Goal: Contribute content: Add original content to the website for others to see

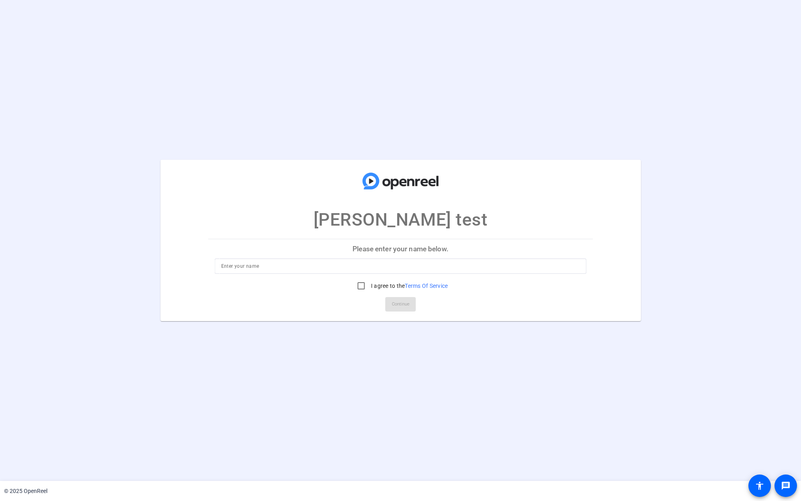
click at [346, 267] on input at bounding box center [400, 266] width 359 height 10
type input "Jason Puffe"
click at [359, 287] on input "I agree to the Terms Of Service" at bounding box center [361, 286] width 16 height 16
checkbox input "true"
click at [409, 305] on span "Continue" at bounding box center [401, 304] width 18 height 12
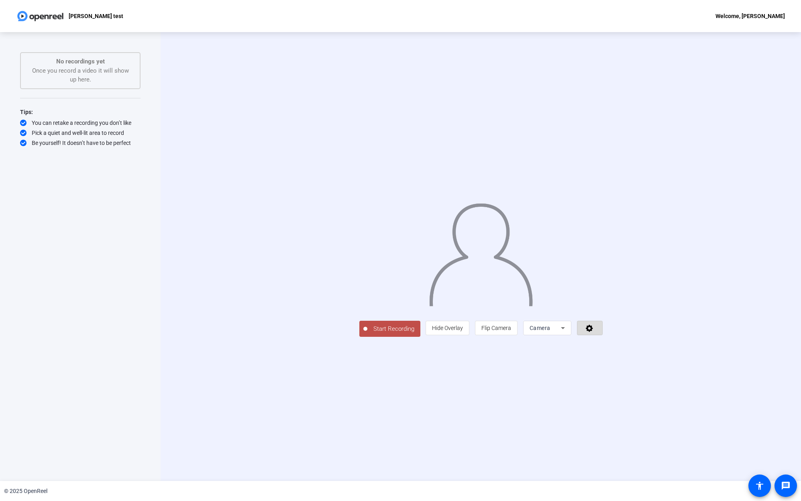
click at [593, 332] on icon at bounding box center [589, 328] width 7 height 7
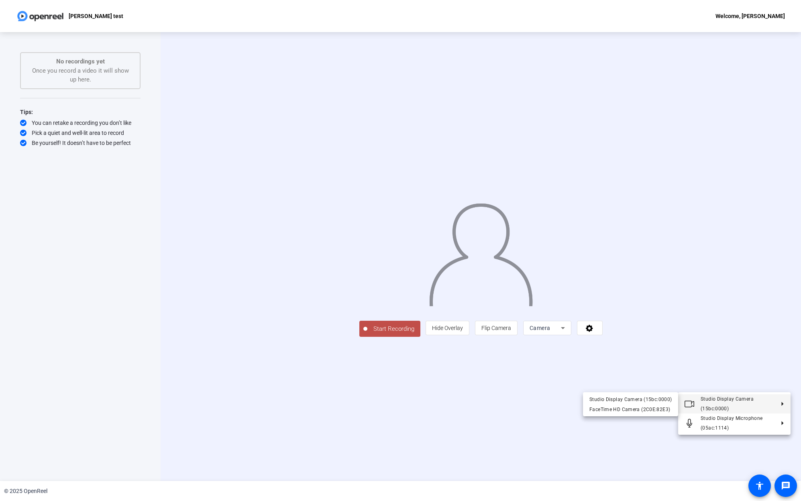
click at [744, 368] on div at bounding box center [400, 250] width 801 height 501
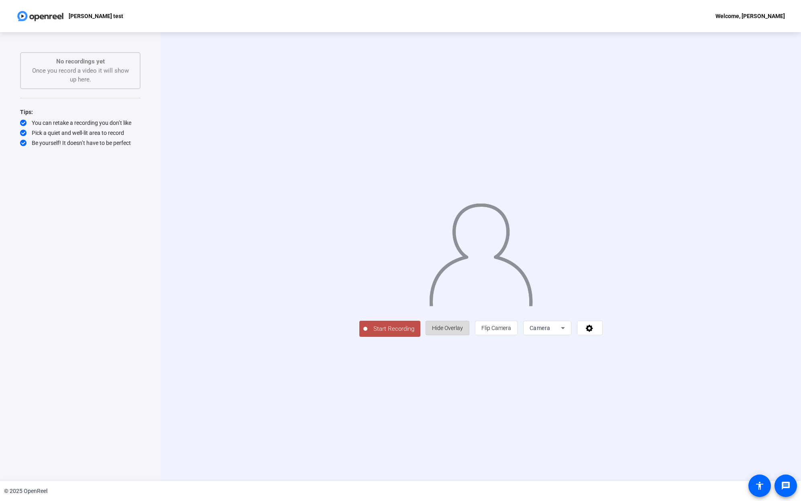
click at [463, 331] on span "Hide Overlay" at bounding box center [447, 328] width 31 height 6
click at [465, 332] on span "Show Overlay" at bounding box center [448, 329] width 34 height 6
click at [463, 331] on span "Hide Overlay" at bounding box center [447, 328] width 31 height 6
click at [366, 335] on span "Start Recording" at bounding box center [392, 329] width 53 height 9
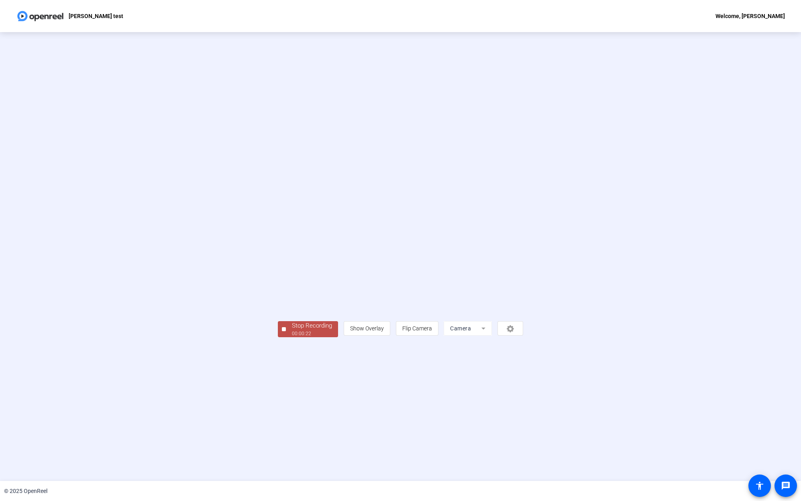
click at [292, 337] on div "00:00:22" at bounding box center [312, 333] width 40 height 7
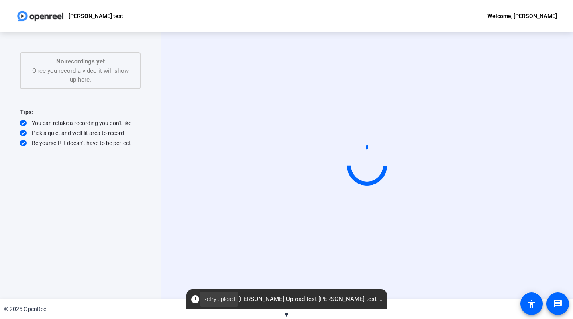
click at [206, 300] on span "Retry upload" at bounding box center [219, 299] width 32 height 8
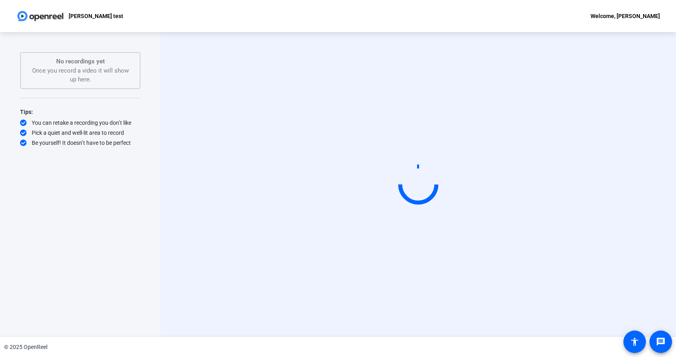
drag, startPoint x: 151, startPoint y: 15, endPoint x: 80, endPoint y: 6, distance: 71.2
click at [151, 15] on div "Jason Puffe test Welcome, Jason Puffe" at bounding box center [338, 16] width 676 height 32
click at [142, 184] on div "Start Recording No recordings yet Once you record a video it will show up here.…" at bounding box center [80, 184] width 161 height 305
click at [406, 219] on video at bounding box center [418, 185] width 120 height 68
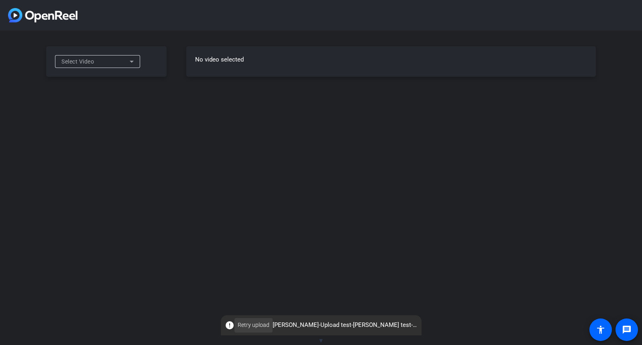
click at [251, 318] on span "Retry upload" at bounding box center [254, 324] width 32 height 8
